Goal: Navigation & Orientation: Find specific page/section

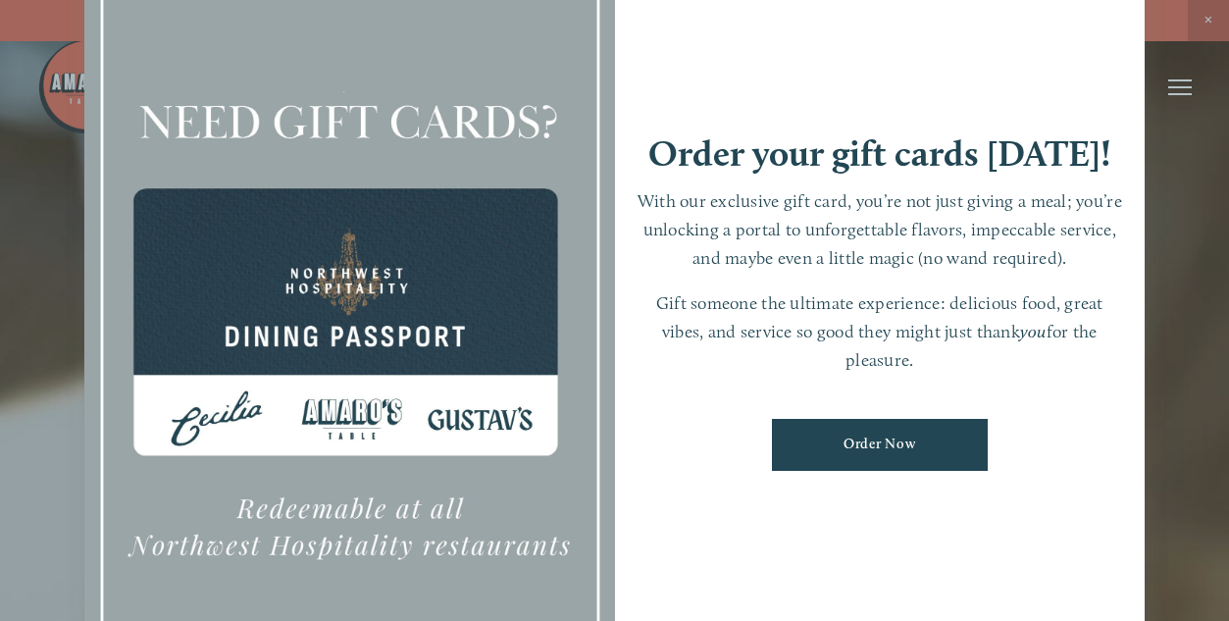
click at [1163, 181] on div at bounding box center [614, 310] width 1229 height 621
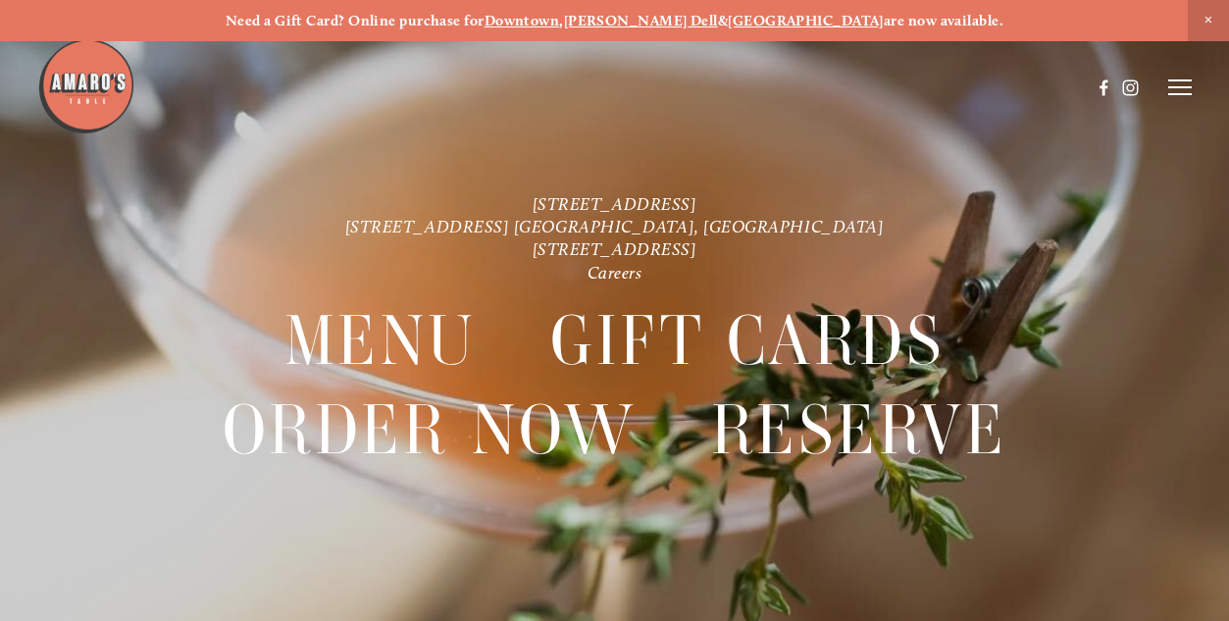
click at [1181, 80] on line at bounding box center [1180, 80] width 24 height 0
click at [830, 94] on span "Menu" at bounding box center [843, 86] width 36 height 17
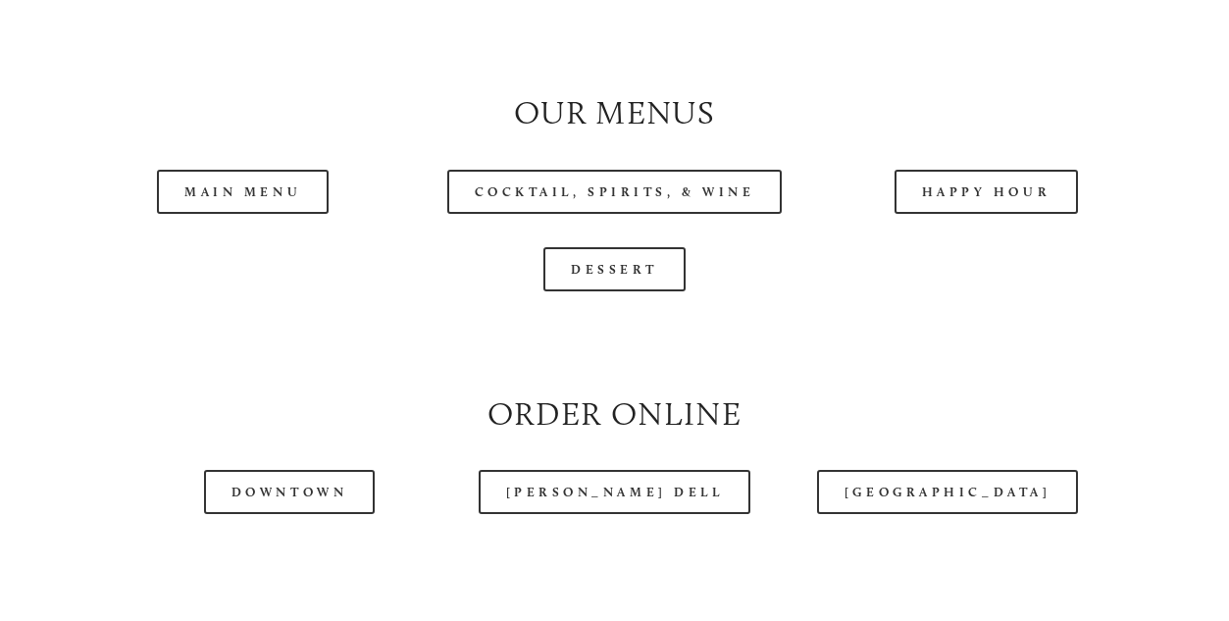
scroll to position [1765, 0]
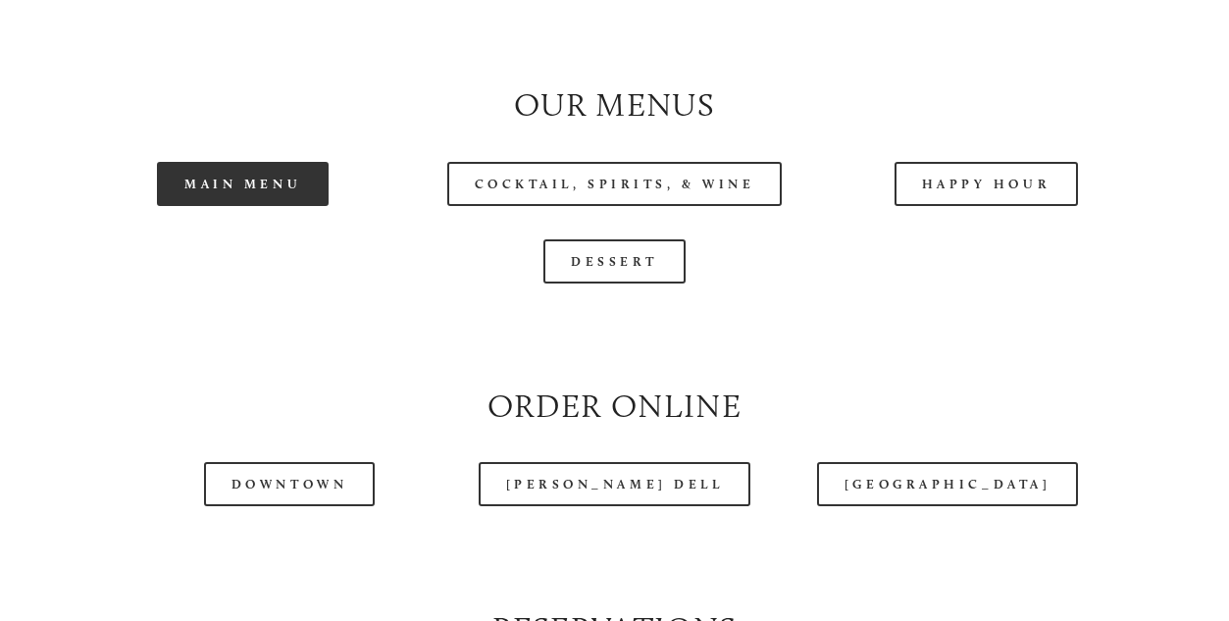
click at [247, 206] on link "Main Menu" at bounding box center [243, 184] width 172 height 44
